Goal: Task Accomplishment & Management: Manage account settings

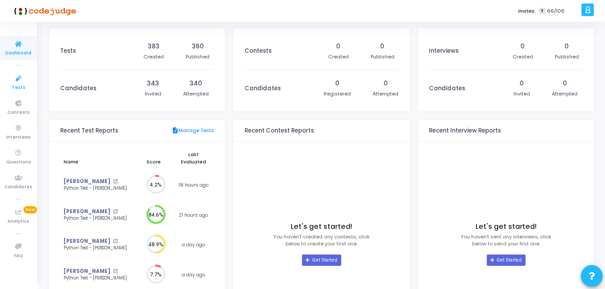
click at [12, 85] on link "Tests" at bounding box center [18, 82] width 37 height 24
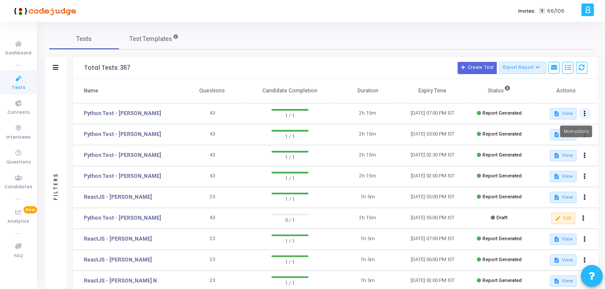
click at [586, 113] on button at bounding box center [585, 114] width 12 height 12
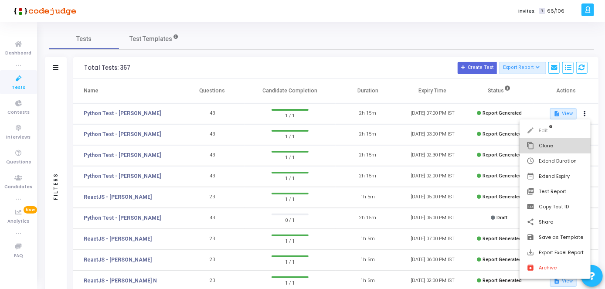
click at [555, 150] on button "content_copy Clone" at bounding box center [555, 145] width 71 height 15
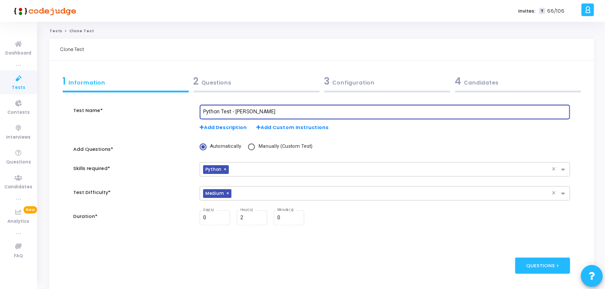
click at [272, 109] on input "Python Test - [PERSON_NAME]" at bounding box center [385, 112] width 364 height 6
type input "Python Test - [PERSON_NAME]"
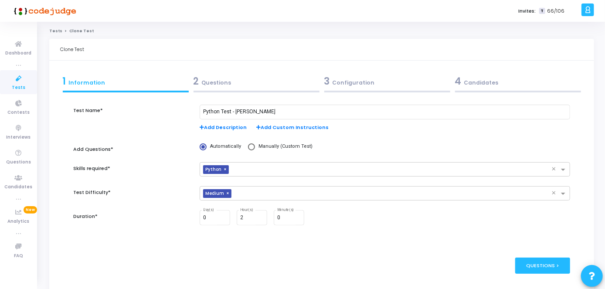
click at [262, 80] on div "2 Questions" at bounding box center [257, 81] width 126 height 14
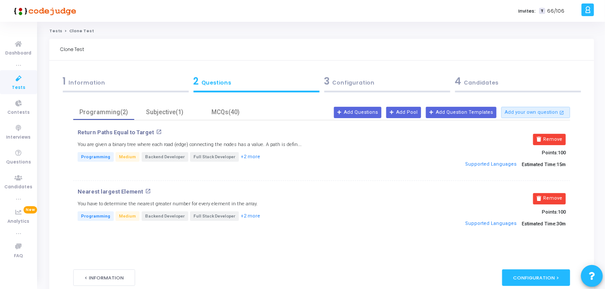
click at [349, 86] on div "3 Configuration" at bounding box center [387, 81] width 126 height 14
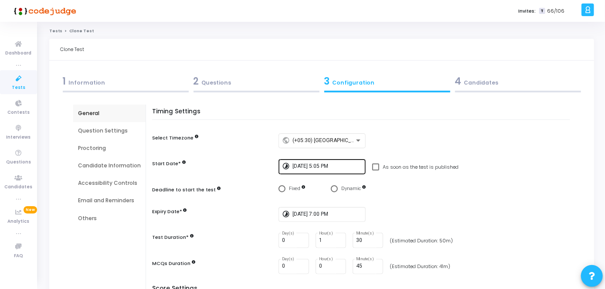
click at [334, 171] on div "[DATE] 5:05 PM" at bounding box center [328, 166] width 70 height 16
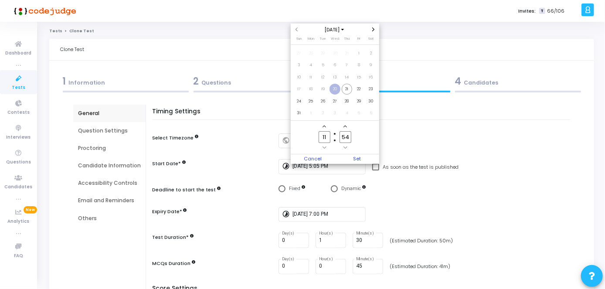
click at [327, 137] on input "11" at bounding box center [324, 137] width 11 height 12
type input "12"
click at [347, 136] on input "54" at bounding box center [345, 137] width 11 height 12
type input "5"
type input "05"
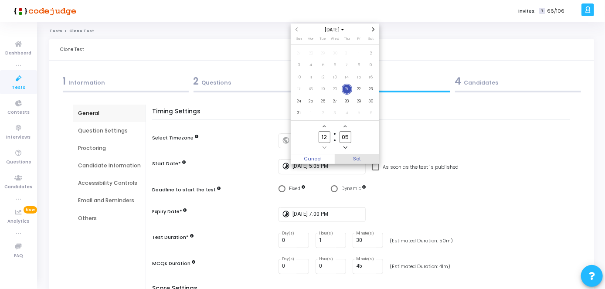
click at [359, 158] on span "Set" at bounding box center [357, 159] width 44 height 10
type input "[DATE] 12:05 PM"
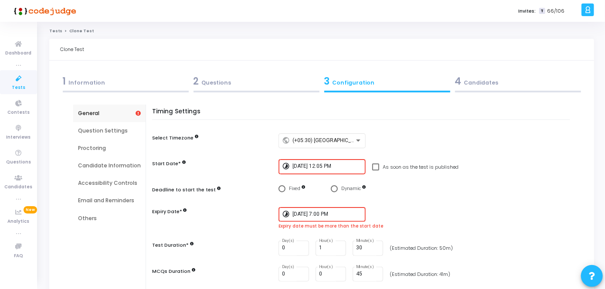
click at [346, 213] on input "[DATE] 7:00 PM" at bounding box center [328, 214] width 70 height 6
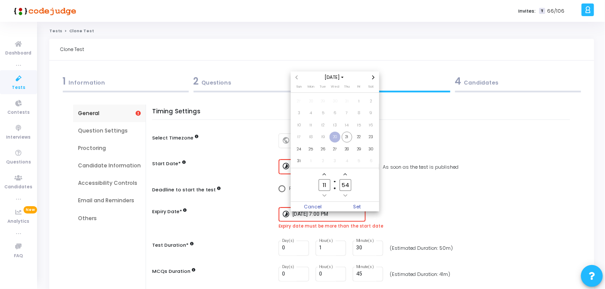
click at [328, 185] on input "11" at bounding box center [324, 185] width 11 height 12
type input "14"
click at [349, 185] on input "54" at bounding box center [345, 185] width 11 height 12
type input "5"
type input "00"
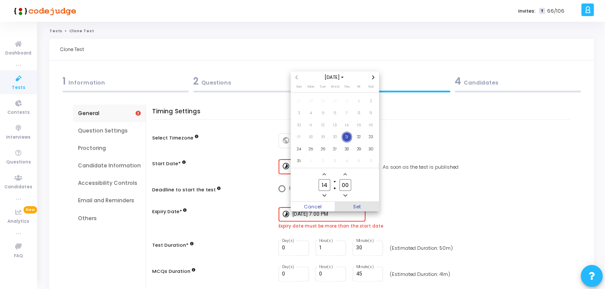
click at [354, 205] on span "Set" at bounding box center [357, 207] width 44 height 10
type input "[DATE] 2:00 PM"
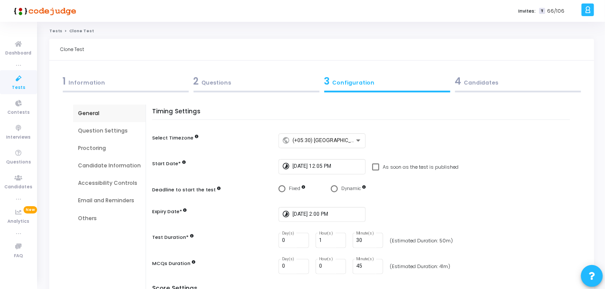
click at [483, 83] on div "4 Candidates" at bounding box center [518, 81] width 126 height 14
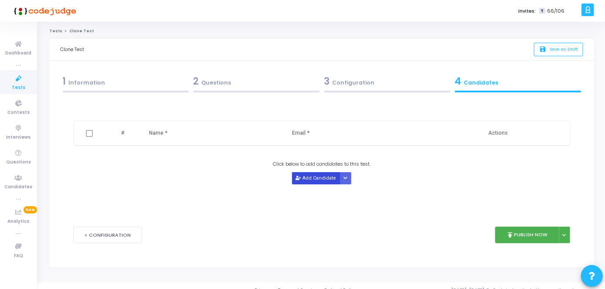
click at [336, 174] on button "Add Candidate" at bounding box center [316, 178] width 48 height 12
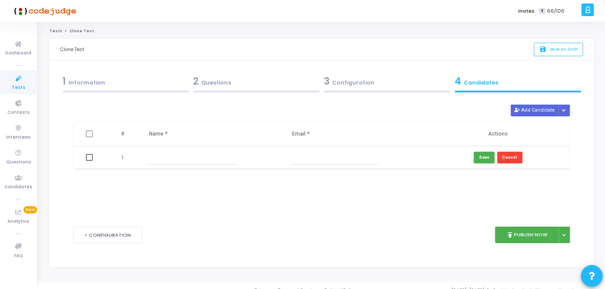
click at [214, 154] on input "text" at bounding box center [192, 157] width 87 height 14
type input "[PERSON_NAME]"
click at [327, 162] on input "text" at bounding box center [335, 157] width 87 height 14
paste input "[EMAIL_ADDRESS][DOMAIN_NAME]"
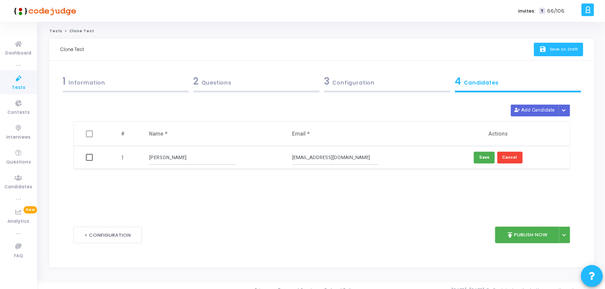
type input "[EMAIL_ADDRESS][DOMAIN_NAME]"
click at [559, 48] on span "Save as Draft" at bounding box center [564, 49] width 28 height 6
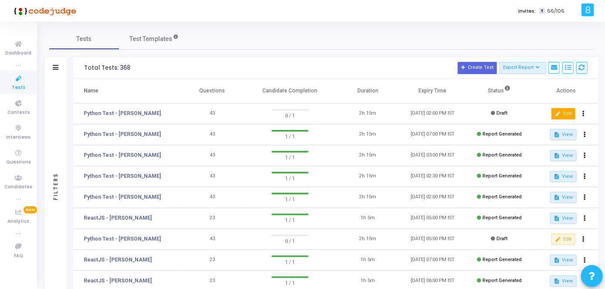
click at [562, 116] on button "edit Edit" at bounding box center [564, 113] width 24 height 11
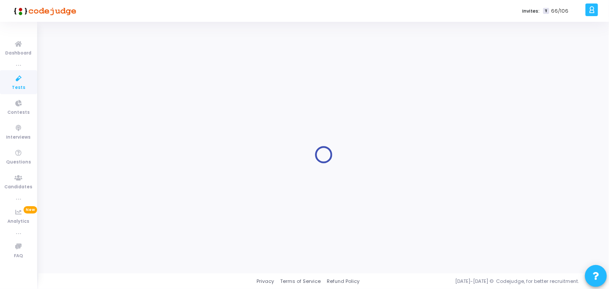
type input "Python Test - [PERSON_NAME]"
type input "[DATE] 12:05 PM"
checkbox input "false"
type input "[DATE] 2:00 PM"
type input "1"
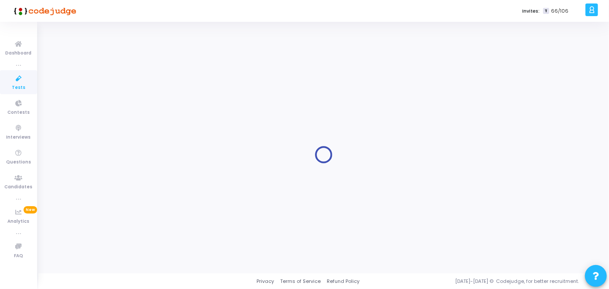
type input "30"
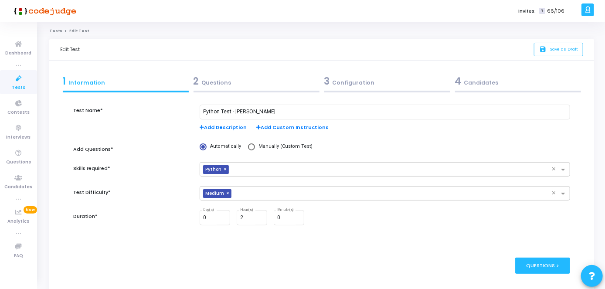
click at [379, 70] on kt-portlet-body "1 Information 2 Questions 3 Configuration 4 Candidates Test Name* Python Test -…" at bounding box center [321, 179] width 545 height 237
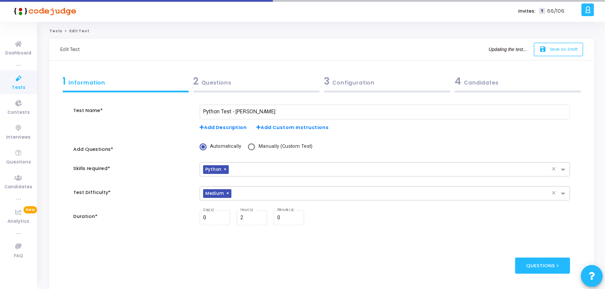
click at [383, 79] on div "3 Configuration" at bounding box center [387, 81] width 126 height 14
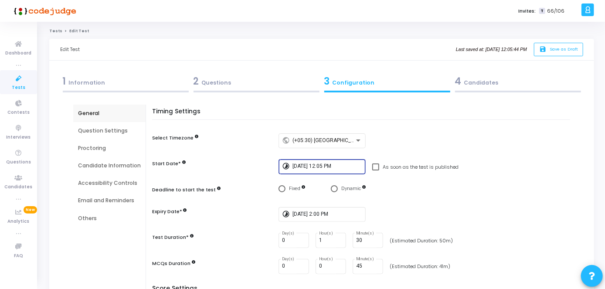
click at [332, 167] on input "[DATE] 12:05 PM" at bounding box center [328, 166] width 70 height 6
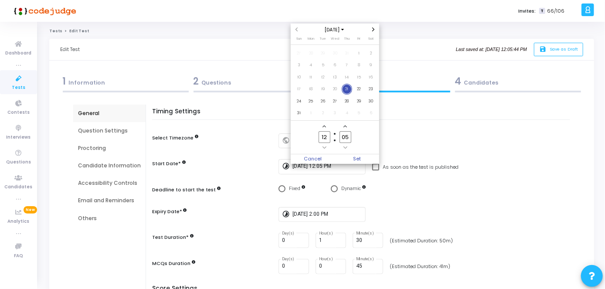
click at [347, 139] on input "05" at bounding box center [345, 137] width 11 height 12
type input "08"
click at [362, 157] on span "Set" at bounding box center [357, 159] width 44 height 10
type input "[DATE] 12:08 PM"
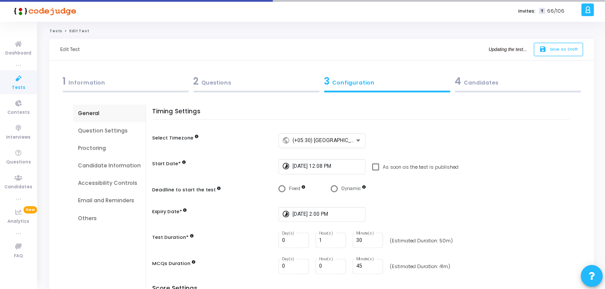
click at [488, 80] on div "4 Candidates" at bounding box center [518, 81] width 126 height 14
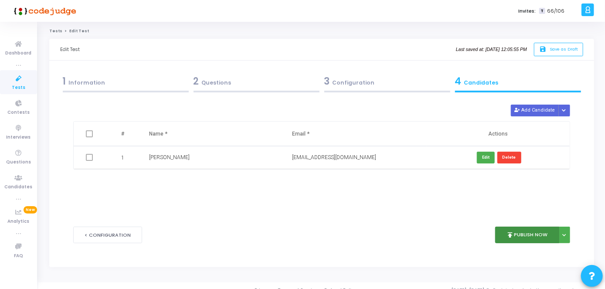
click at [524, 228] on button "publish Publish Now" at bounding box center [527, 235] width 64 height 17
